Goal: Check status: Check status

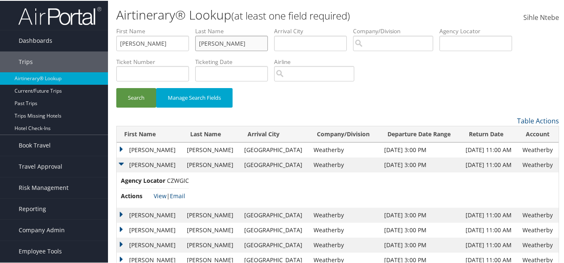
click at [185, 26] on ul "First Name [PERSON_NAME] Name [PERSON_NAME] Departure City Arrival City Company…" at bounding box center [337, 26] width 443 height 0
click at [235, 43] on input "[PERSON_NAME]" at bounding box center [231, 42] width 73 height 15
click at [234, 43] on input "[PERSON_NAME]" at bounding box center [231, 42] width 73 height 15
drag, startPoint x: 234, startPoint y: 43, endPoint x: 185, endPoint y: 43, distance: 48.6
click at [185, 26] on ul "First Name [PERSON_NAME] Name [PERSON_NAME] Departure City Arrival City Company…" at bounding box center [337, 26] width 443 height 0
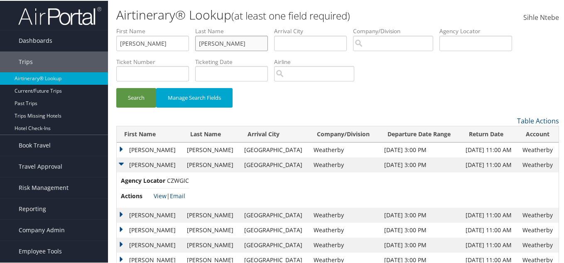
paste input "[PERSON_NAME]"
type input "Williams"
drag, startPoint x: 169, startPoint y: 44, endPoint x: 102, endPoint y: 42, distance: 66.9
click at [102, 42] on div "Dashboards AirPortal 360™ (Manager) AirPortal 360™ (Agent) My Travel Dashboard …" at bounding box center [283, 170] width 567 height 341
paste input "Conor"
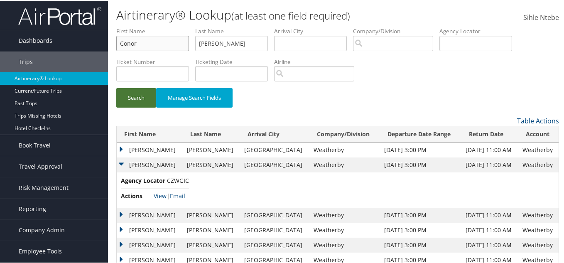
type input "Conor"
drag, startPoint x: 142, startPoint y: 93, endPoint x: 154, endPoint y: 95, distance: 11.7
click at [142, 93] on button "Search" at bounding box center [136, 97] width 40 height 20
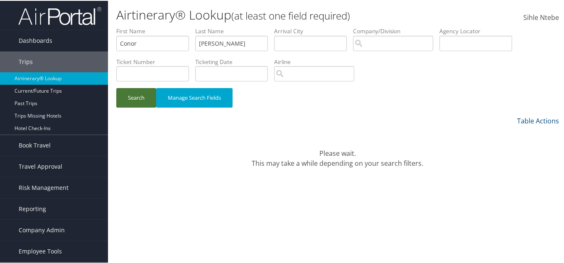
click at [136, 100] on button "Search" at bounding box center [136, 97] width 40 height 20
click at [250, 44] on input "Williams" at bounding box center [231, 42] width 73 height 15
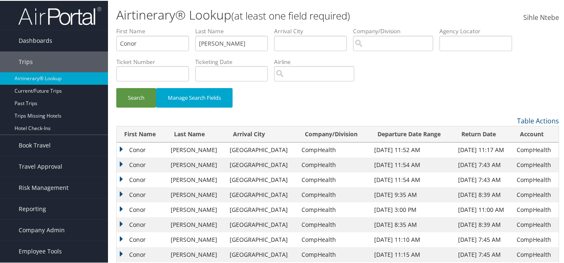
click at [119, 161] on td "Conor" at bounding box center [142, 164] width 50 height 15
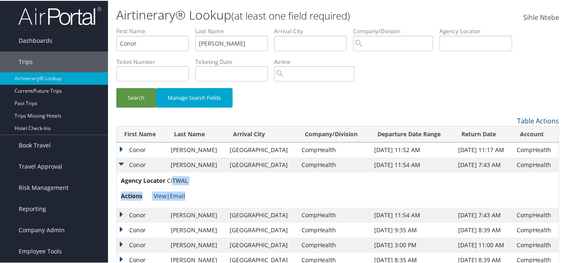
drag, startPoint x: 188, startPoint y: 180, endPoint x: 176, endPoint y: 184, distance: 13.0
click at [174, 181] on td "Agency Locator CITWAL Actions View | Email" at bounding box center [338, 188] width 442 height 35
click at [176, 184] on li "Agency Locator CITWAL" at bounding box center [154, 181] width 67 height 12
drag, startPoint x: 166, startPoint y: 179, endPoint x: 187, endPoint y: 180, distance: 21.2
click at [187, 180] on span "CITWAL" at bounding box center [177, 180] width 21 height 8
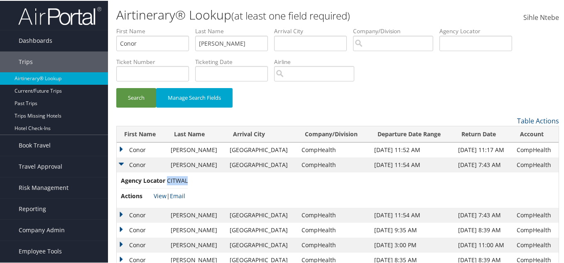
copy span "CITWAL"
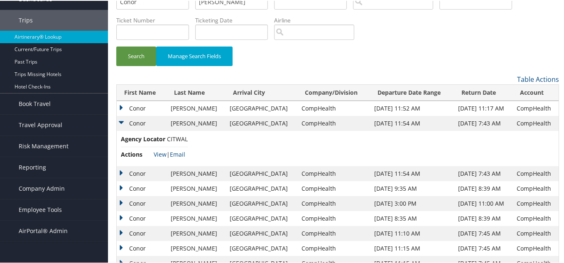
click at [121, 169] on td "Conor" at bounding box center [142, 172] width 50 height 15
